Goal: Navigation & Orientation: Go to known website

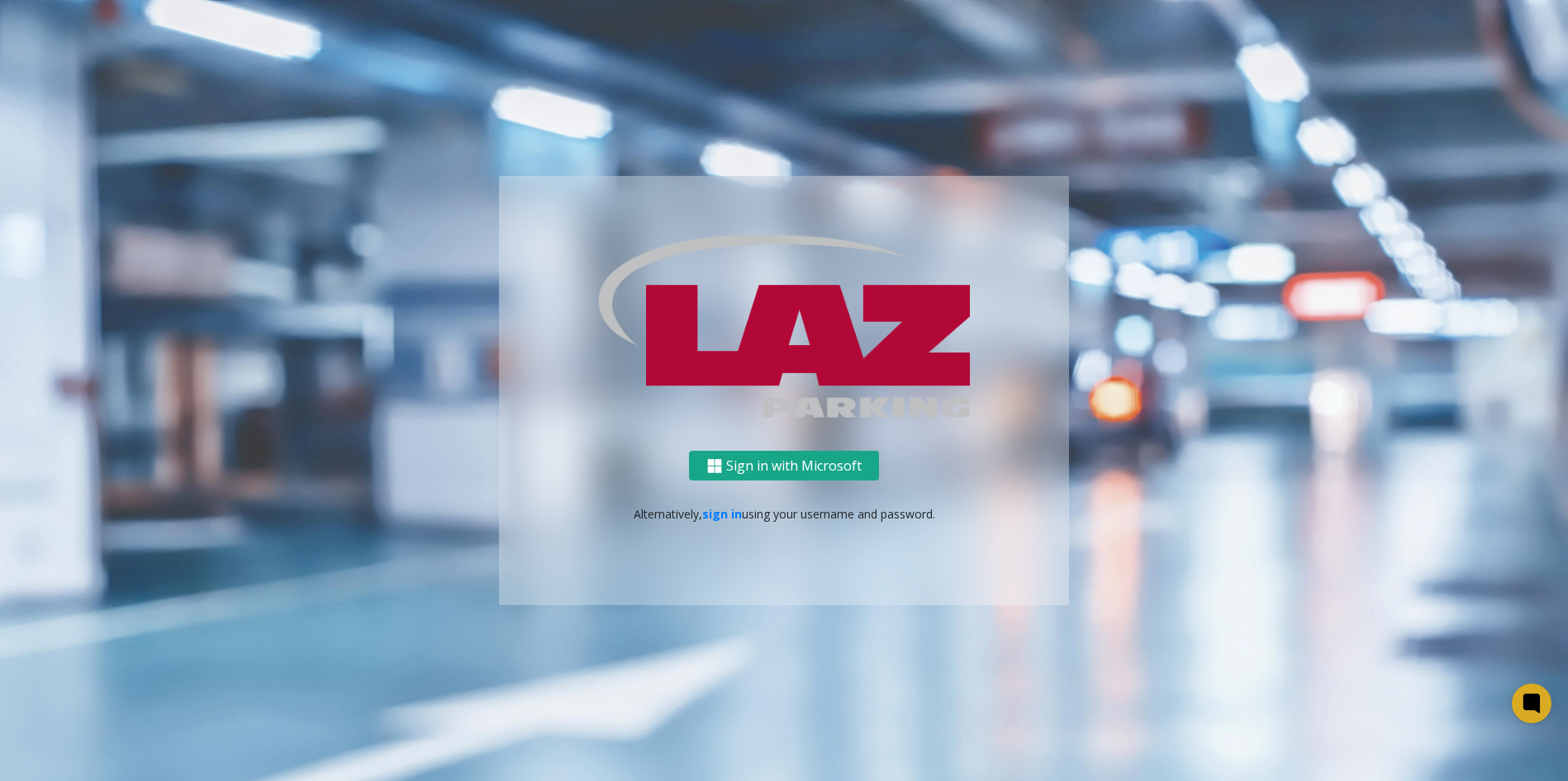
click at [784, 479] on div "Sign in with Microsoft Alternatively, sign in using your username and password." at bounding box center [784, 528] width 570 height 156
drag, startPoint x: 784, startPoint y: 479, endPoint x: 782, endPoint y: 468, distance: 11.2
click at [782, 469] on button "Sign in with Microsoft" at bounding box center [784, 466] width 190 height 31
